Goal: Entertainment & Leisure: Consume media (video, audio)

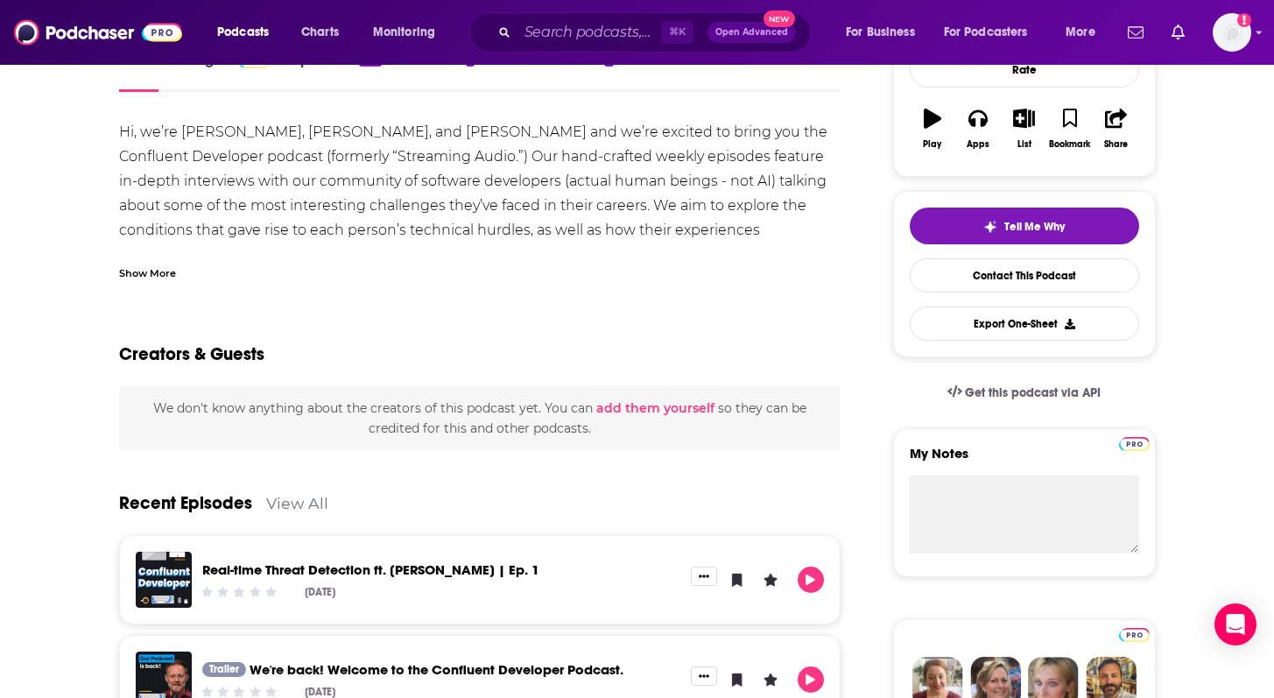
scroll to position [285, 0]
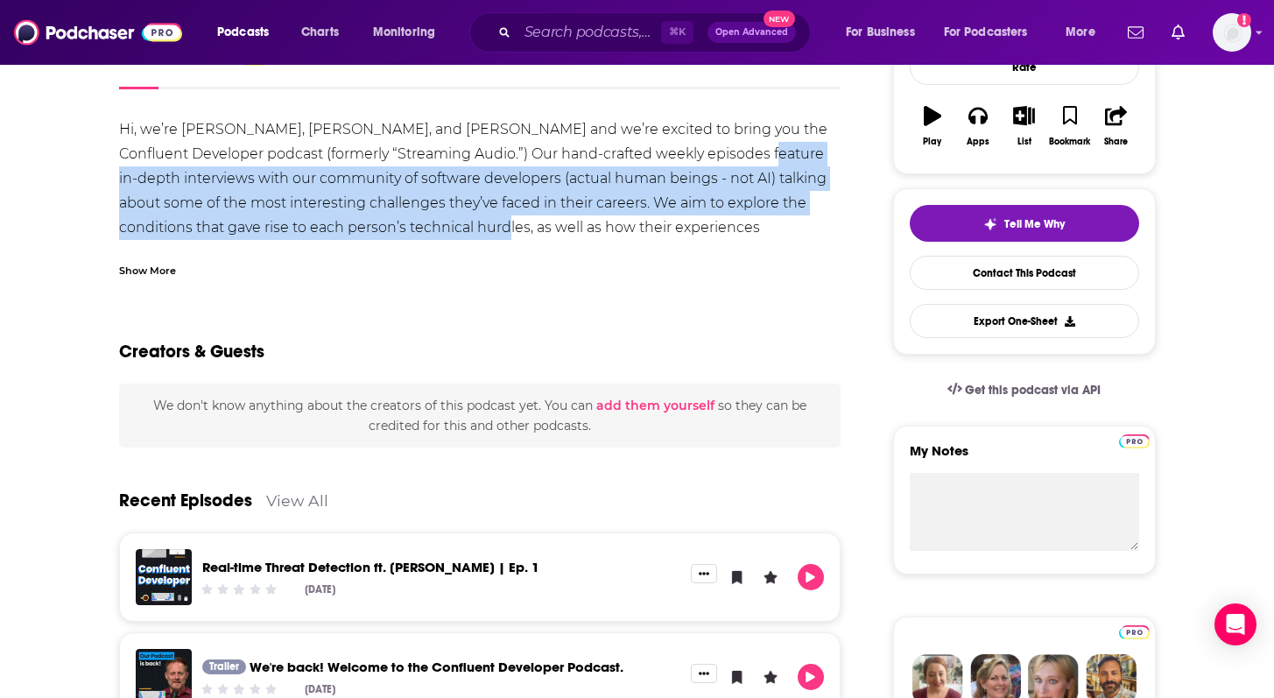
drag, startPoint x: 750, startPoint y: 153, endPoint x: 466, endPoint y: 230, distance: 294.1
click at [466, 230] on div "Hi, we’re [PERSON_NAME], [PERSON_NAME], and [PERSON_NAME] and we’re excited to …" at bounding box center [480, 252] width 723 height 270
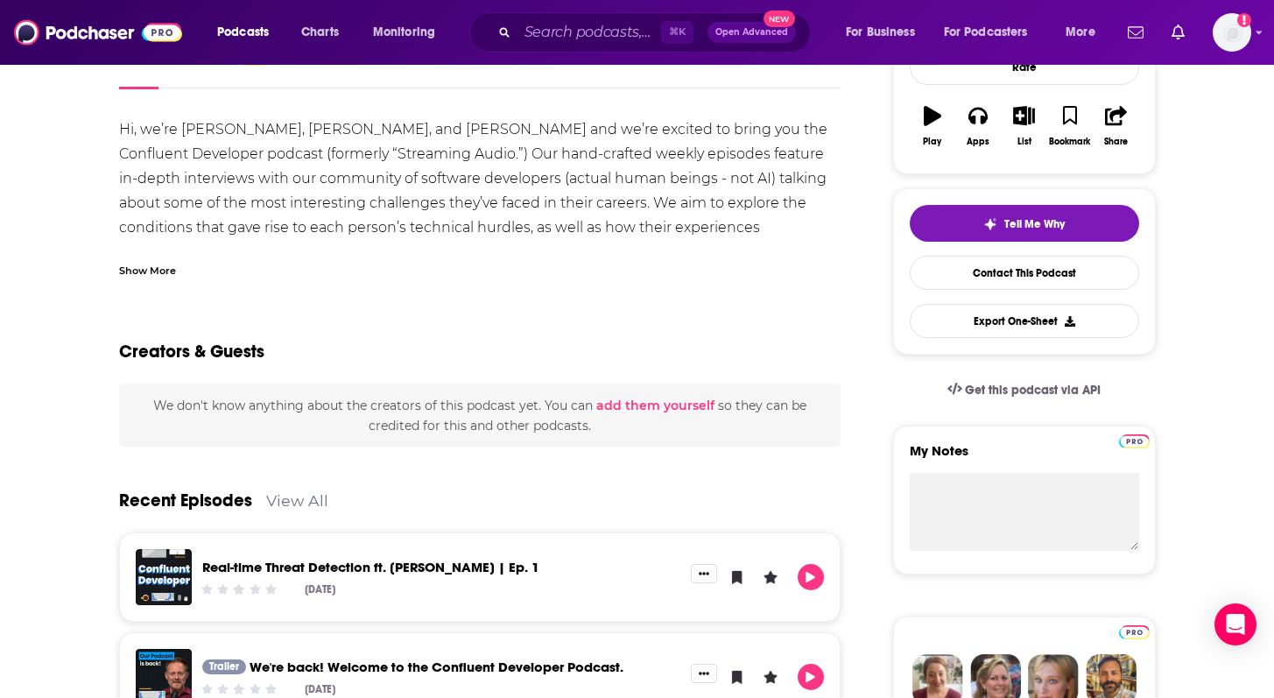
click at [152, 268] on div "Show More" at bounding box center [147, 269] width 57 height 17
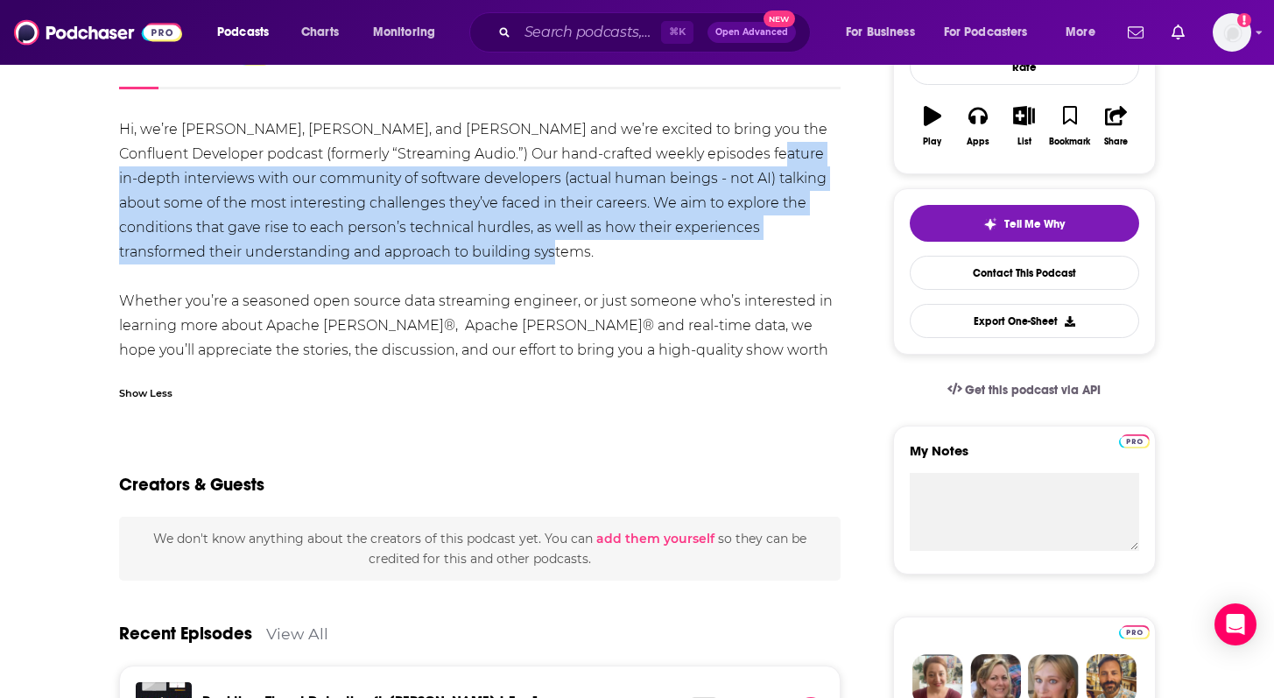
drag, startPoint x: 753, startPoint y: 155, endPoint x: 476, endPoint y: 258, distance: 295.1
click at [476, 258] on div "Hi, we’re [PERSON_NAME], [PERSON_NAME], and [PERSON_NAME] and we’re excited to …" at bounding box center [480, 252] width 723 height 270
copy div "in-depth interviews with our community of software developers (actual human bei…"
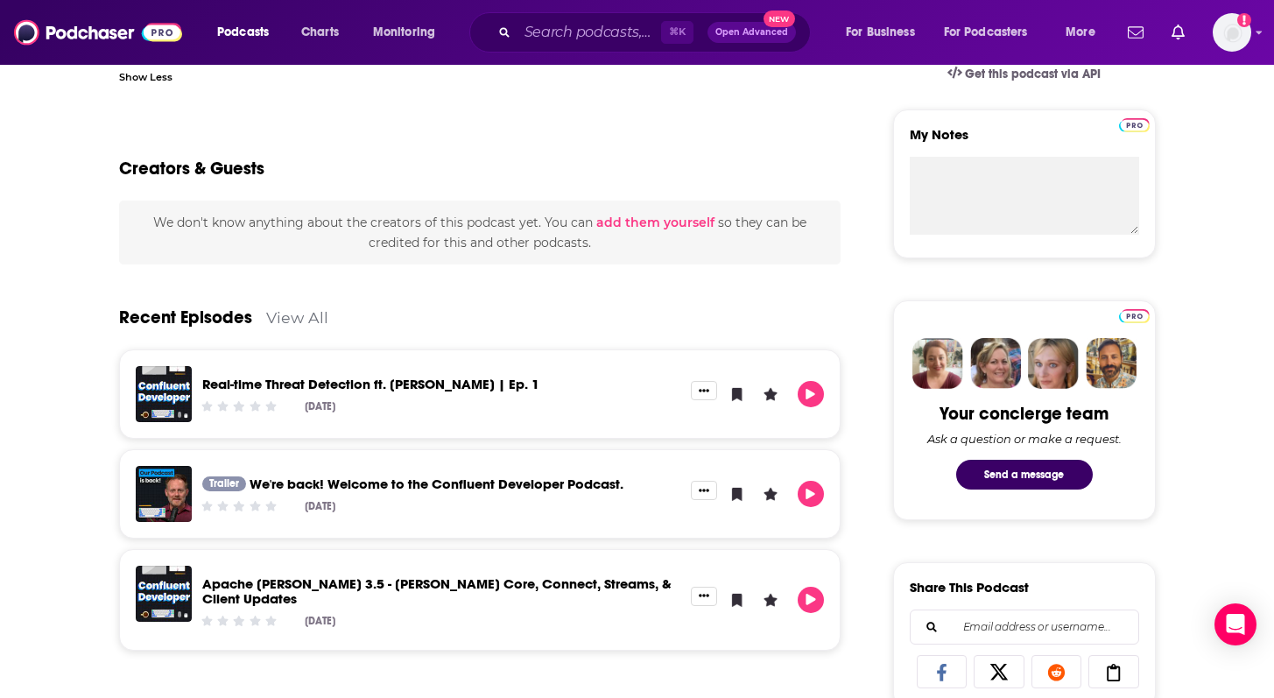
scroll to position [617, 0]
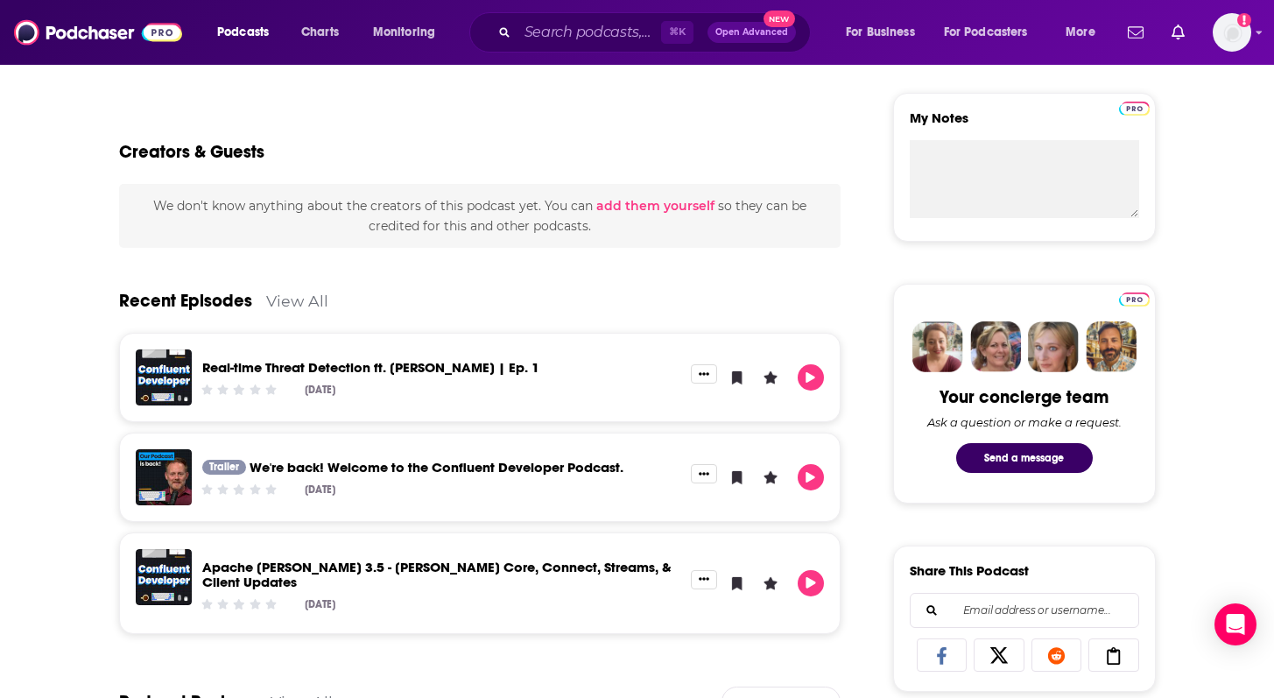
click at [379, 368] on link "Real-time Threat Detection ft. [PERSON_NAME] | Ep. 1" at bounding box center [370, 367] width 337 height 17
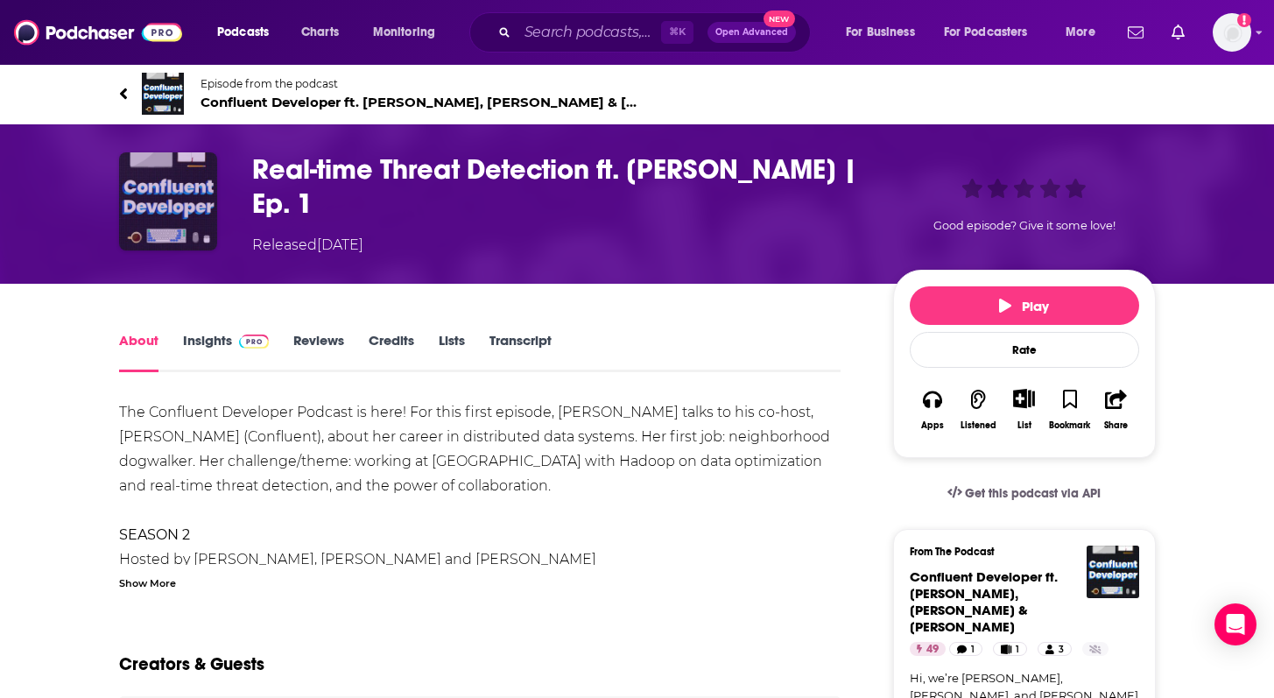
click at [197, 197] on img "Real-time Threat Detection ft. Adi Polak | Ep. 1" at bounding box center [168, 201] width 98 height 98
click at [284, 171] on h1 "Real-time Threat Detection ft. [PERSON_NAME] | Ep. 1" at bounding box center [558, 186] width 613 height 68
click at [157, 177] on img "Real-time Threat Detection ft. Adi Polak | Ep. 1" at bounding box center [168, 201] width 98 height 98
click at [124, 91] on icon at bounding box center [122, 93] width 7 height 11
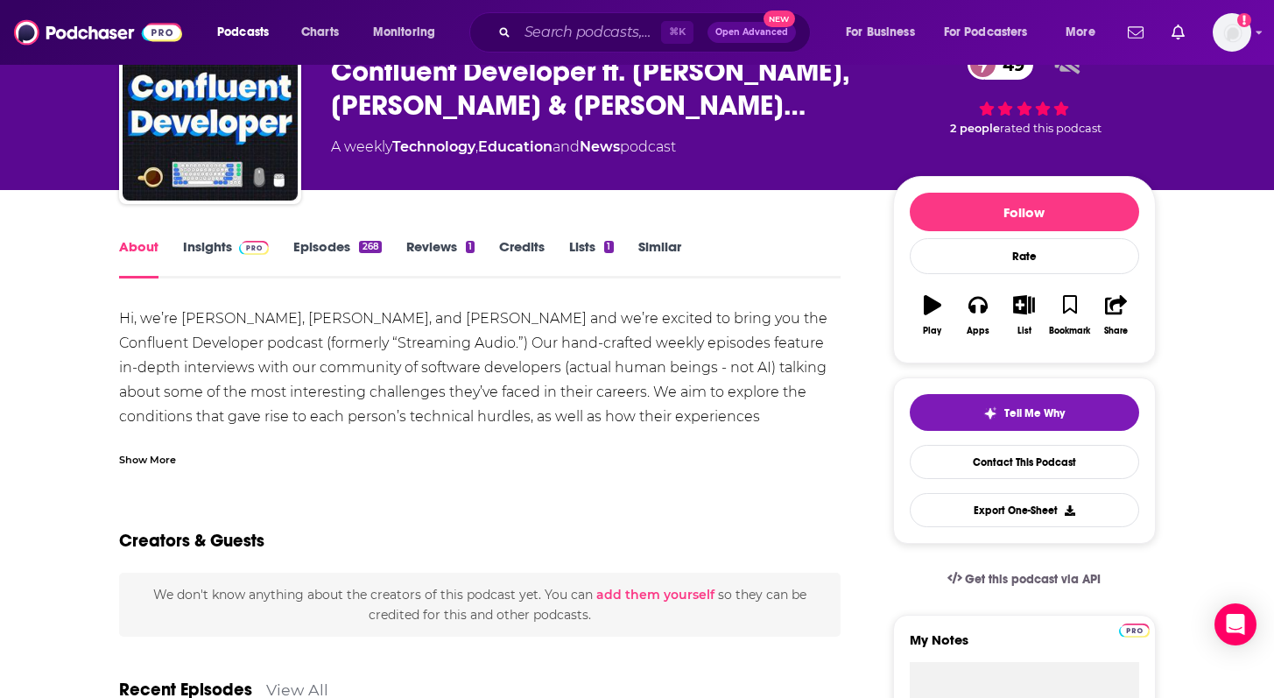
scroll to position [101, 0]
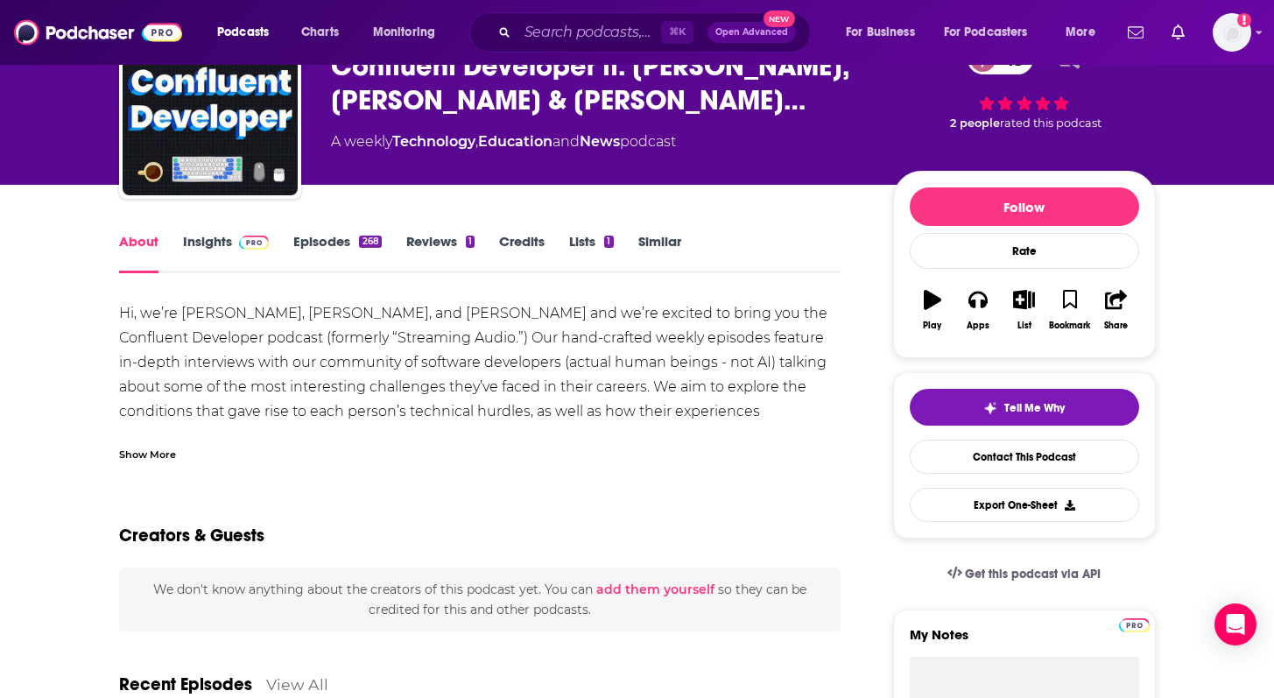
click at [163, 452] on div "Show More" at bounding box center [147, 453] width 57 height 17
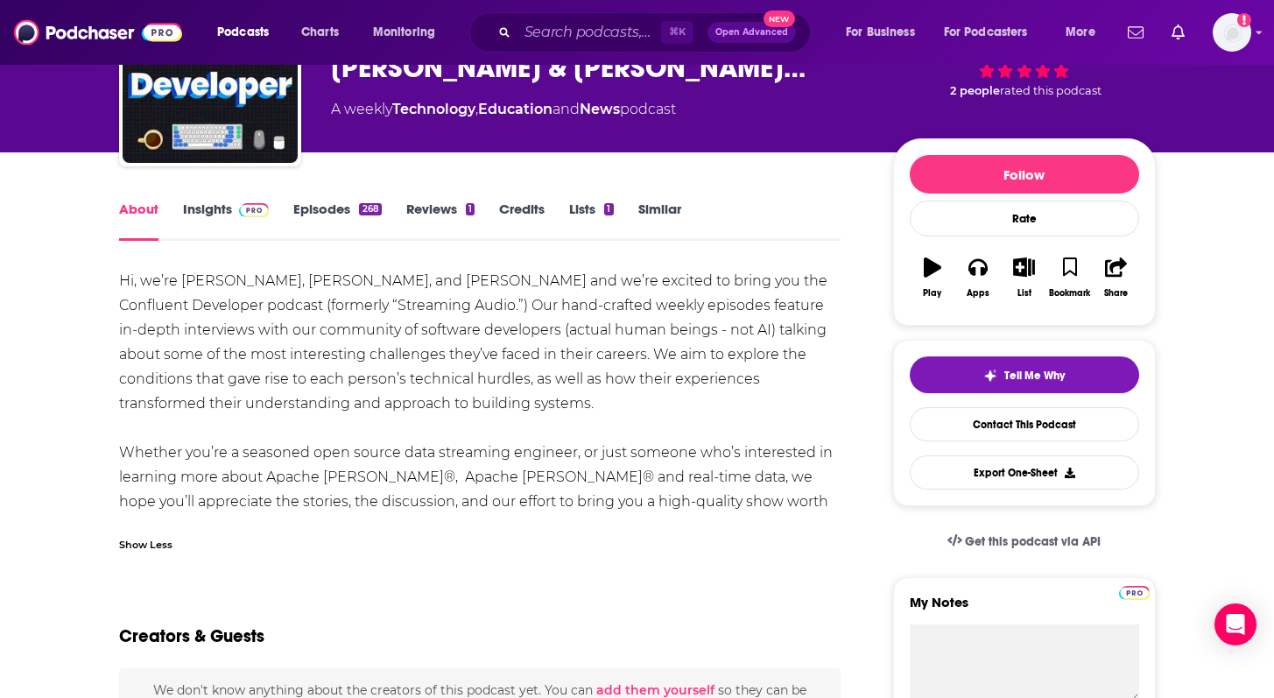
scroll to position [150, 0]
